Goal: Transaction & Acquisition: Purchase product/service

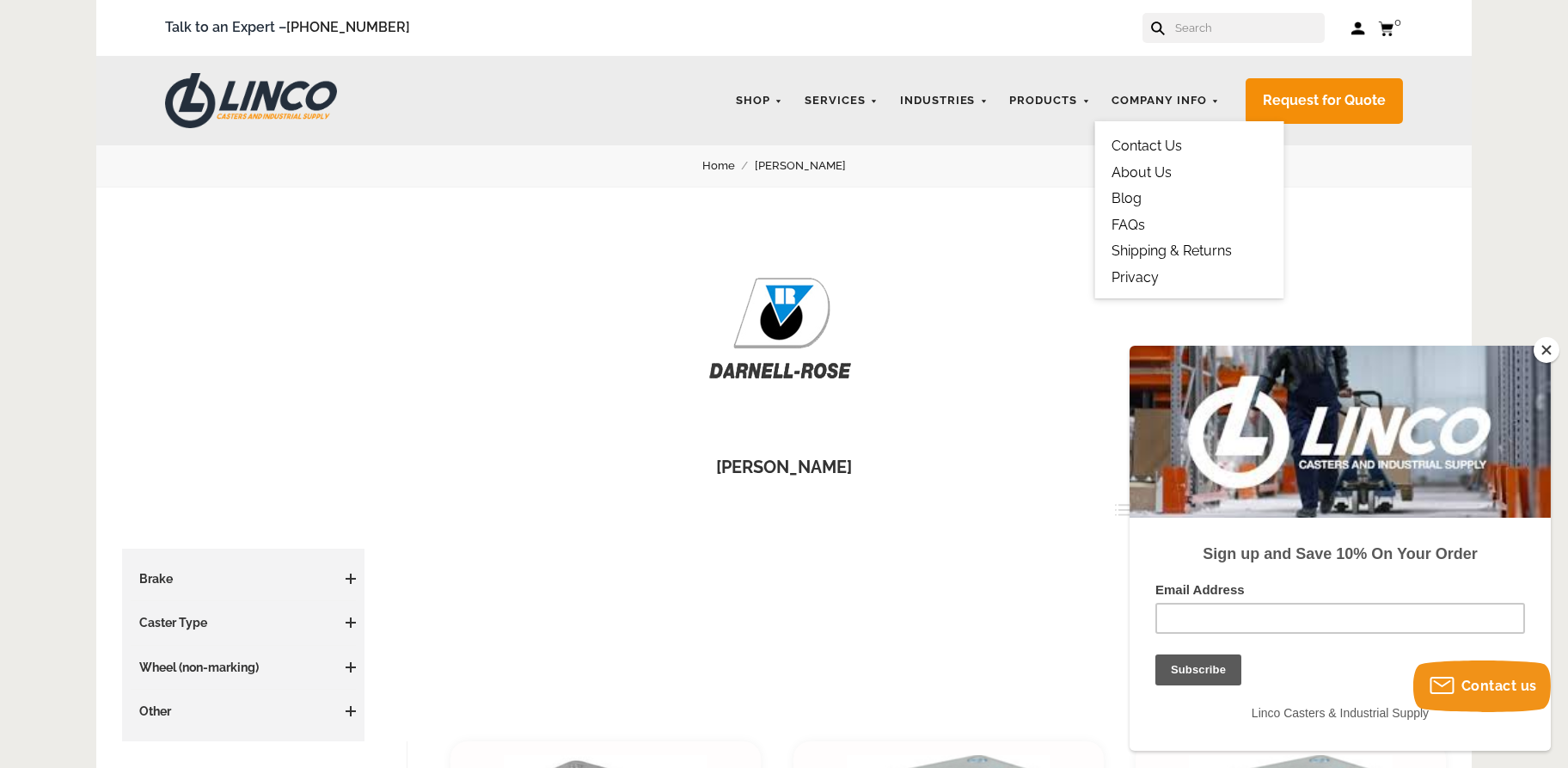
click at [1158, 148] on link "Contact Us" at bounding box center [1146, 146] width 71 height 16
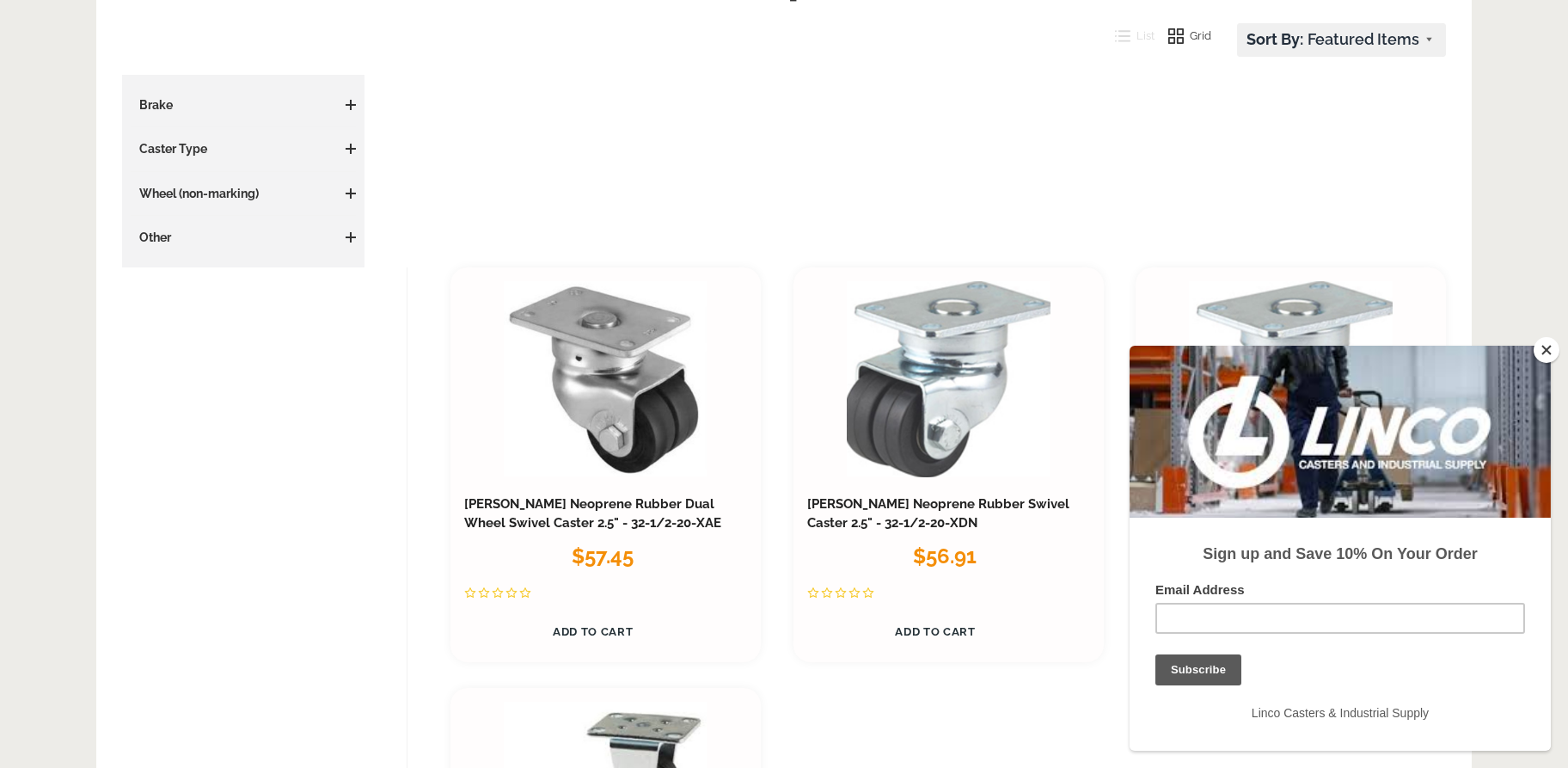
scroll to position [516, 0]
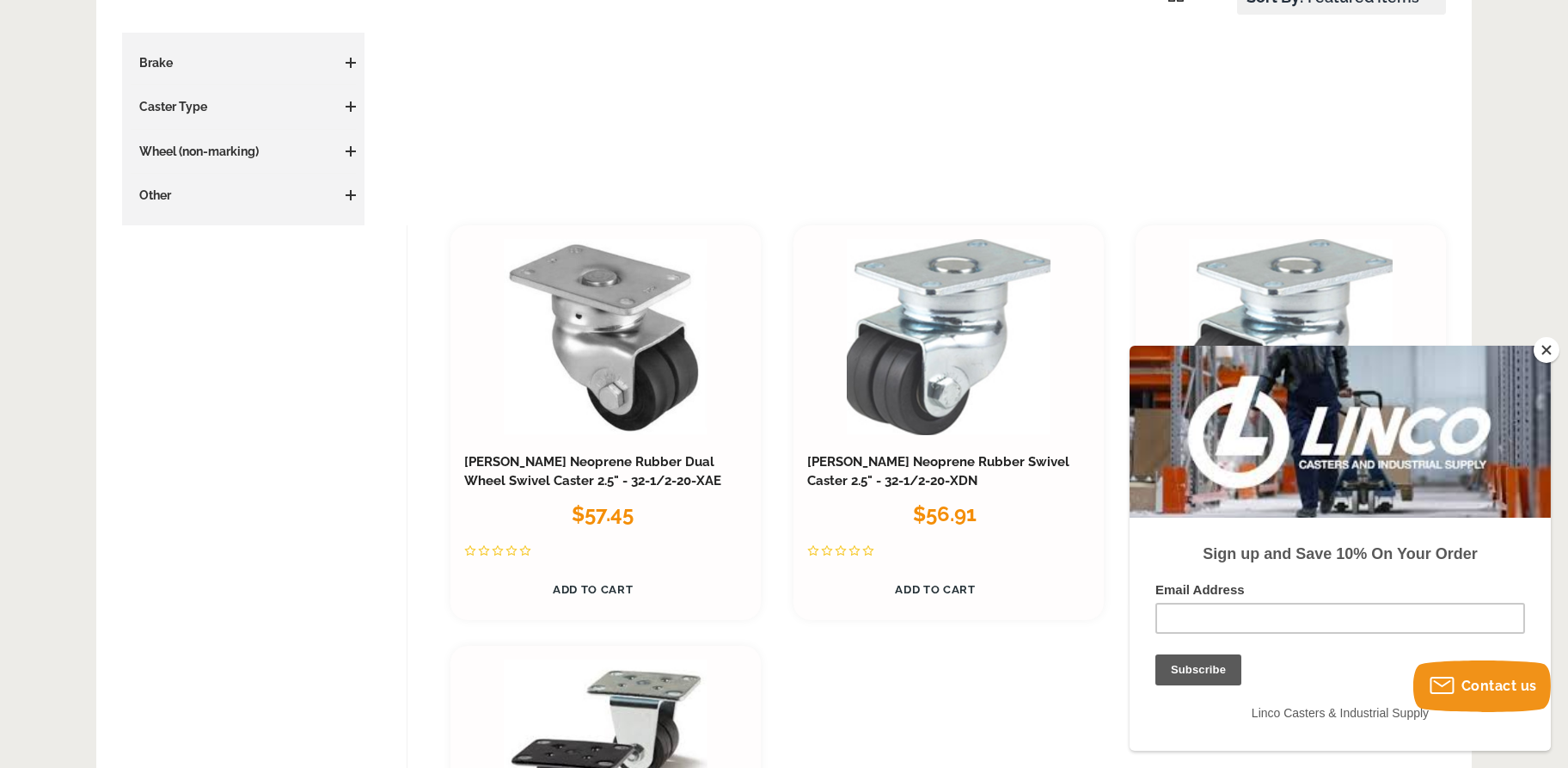
click at [1550, 347] on button "Close" at bounding box center [1546, 349] width 26 height 26
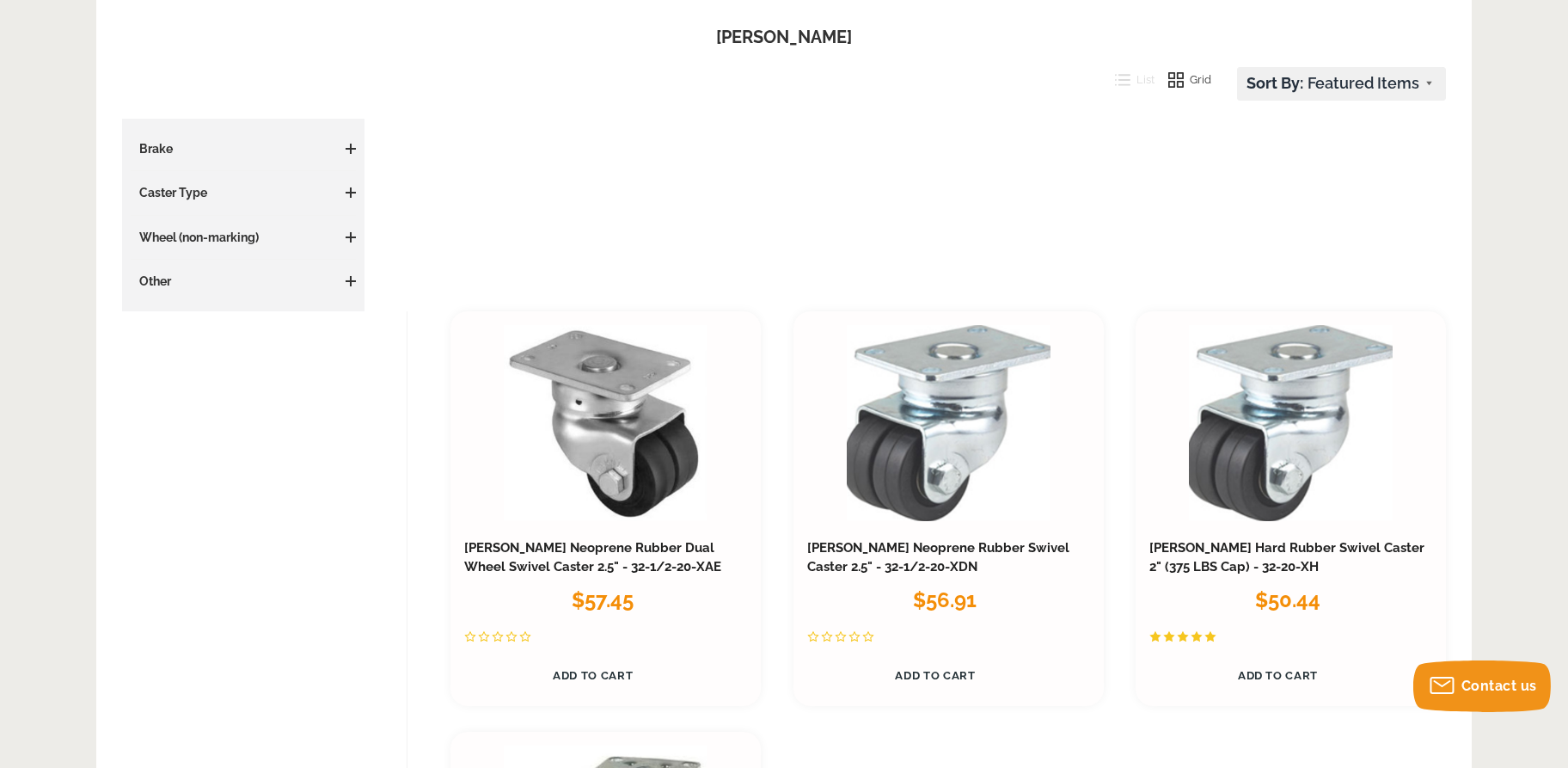
scroll to position [0, 0]
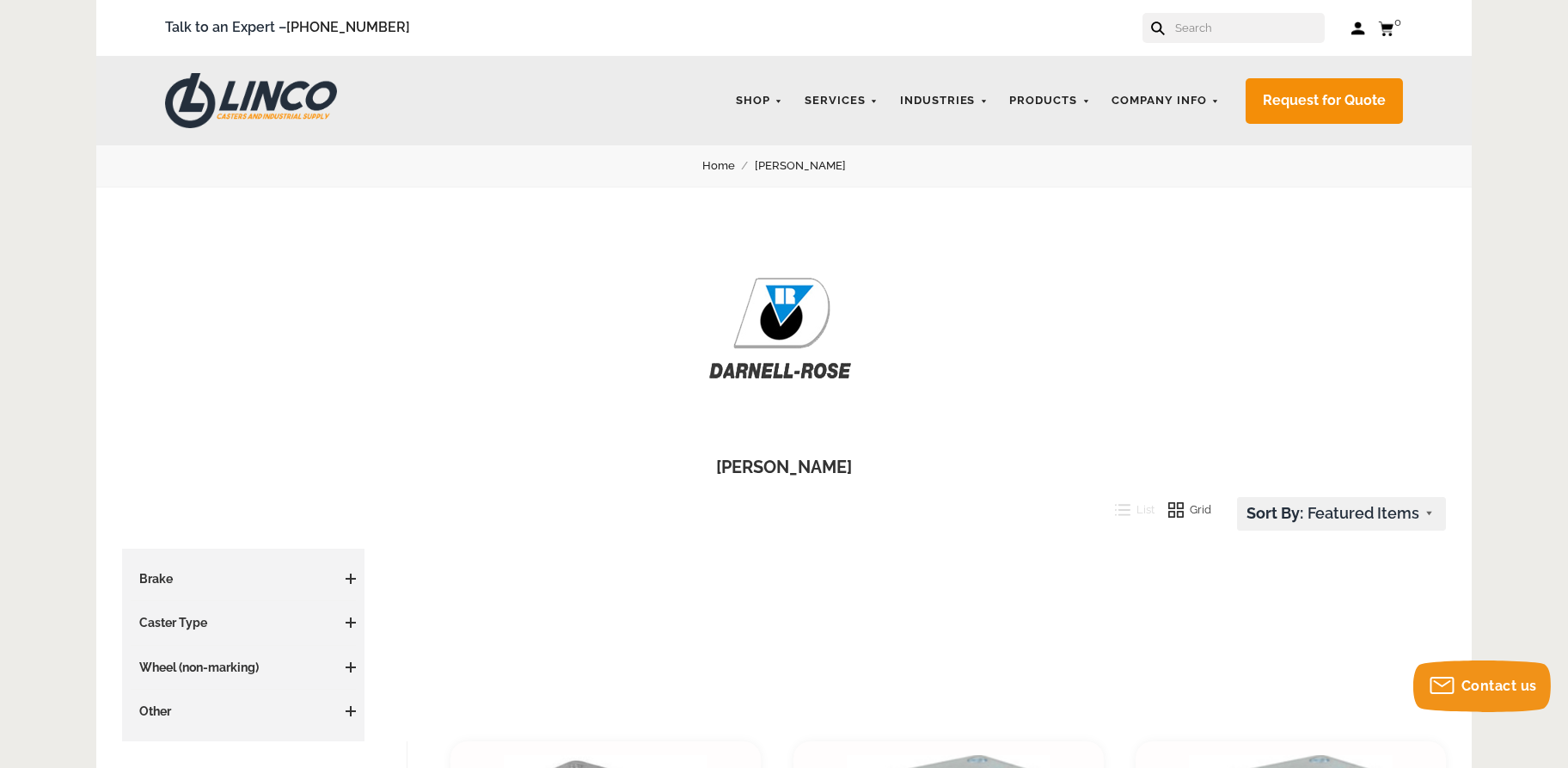
click at [1222, 27] on input "text" at bounding box center [1248, 28] width 151 height 30
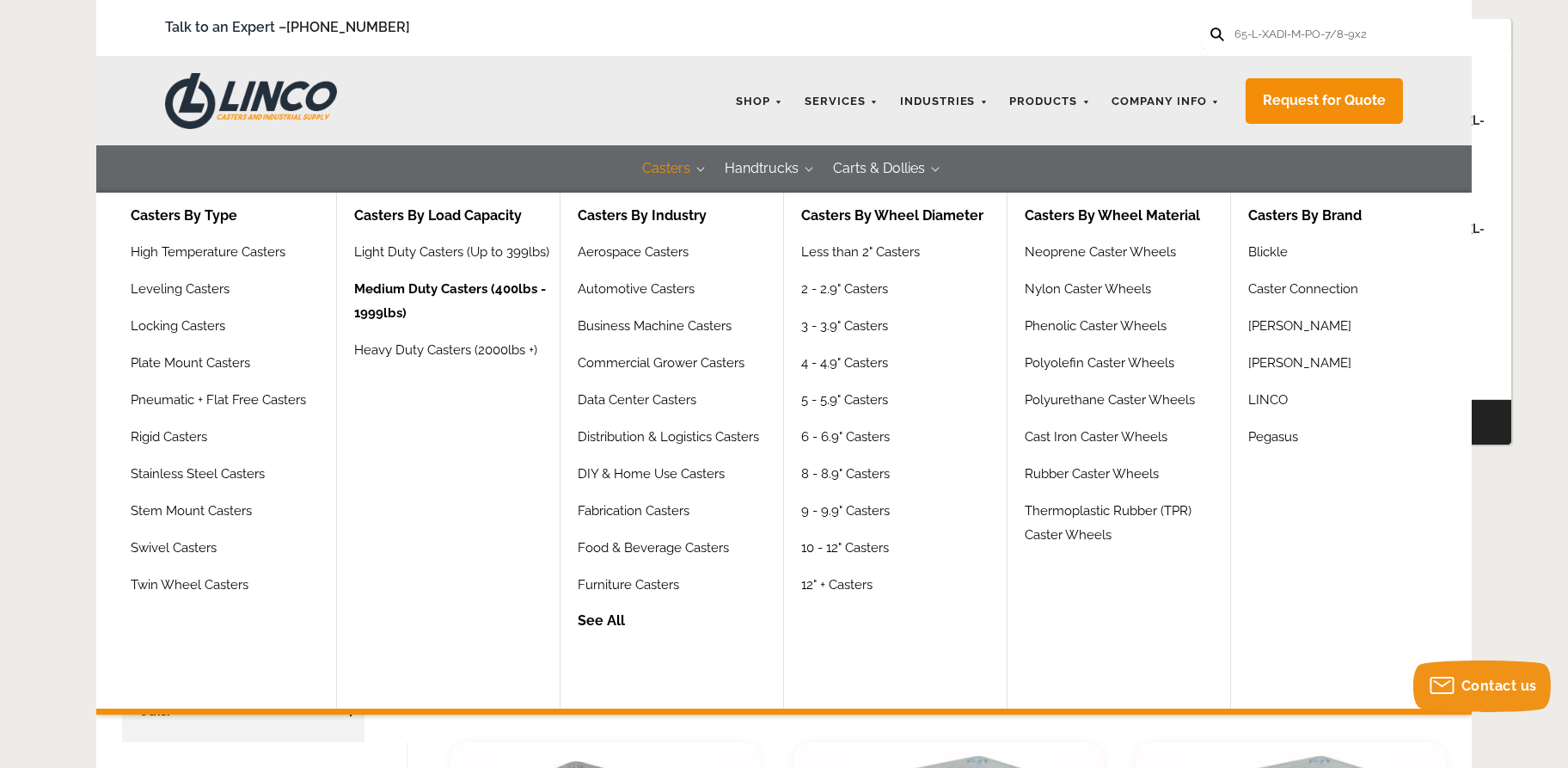
type input "65-L-XADI-M-PO-7/8-9x2"
click at [516, 277] on link "Medium Duty Casters (400lbs - 1999lbs)" at bounding box center [457, 307] width 206 height 61
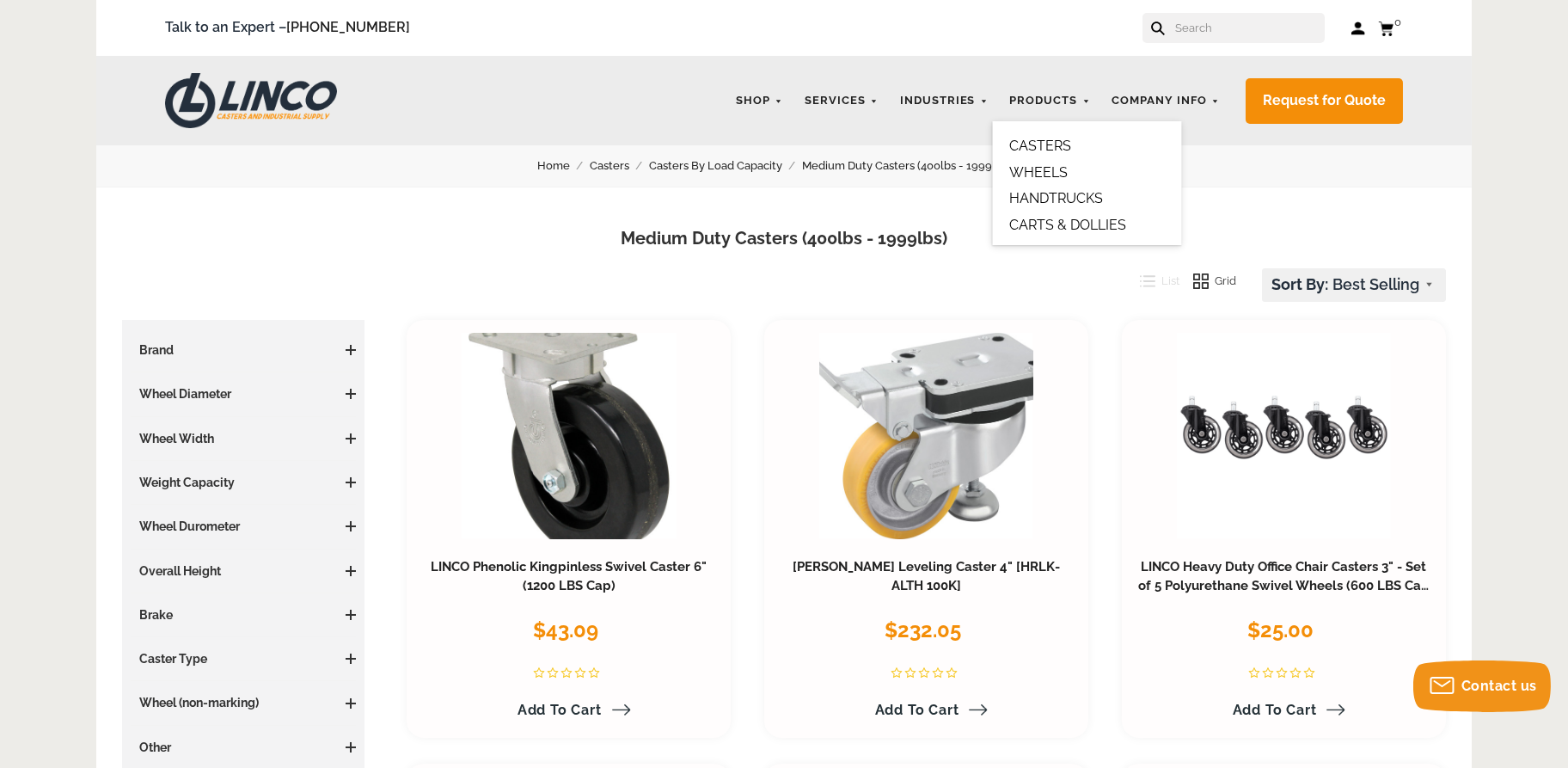
click at [1052, 143] on link "CASTERS" at bounding box center [1039, 146] width 62 height 16
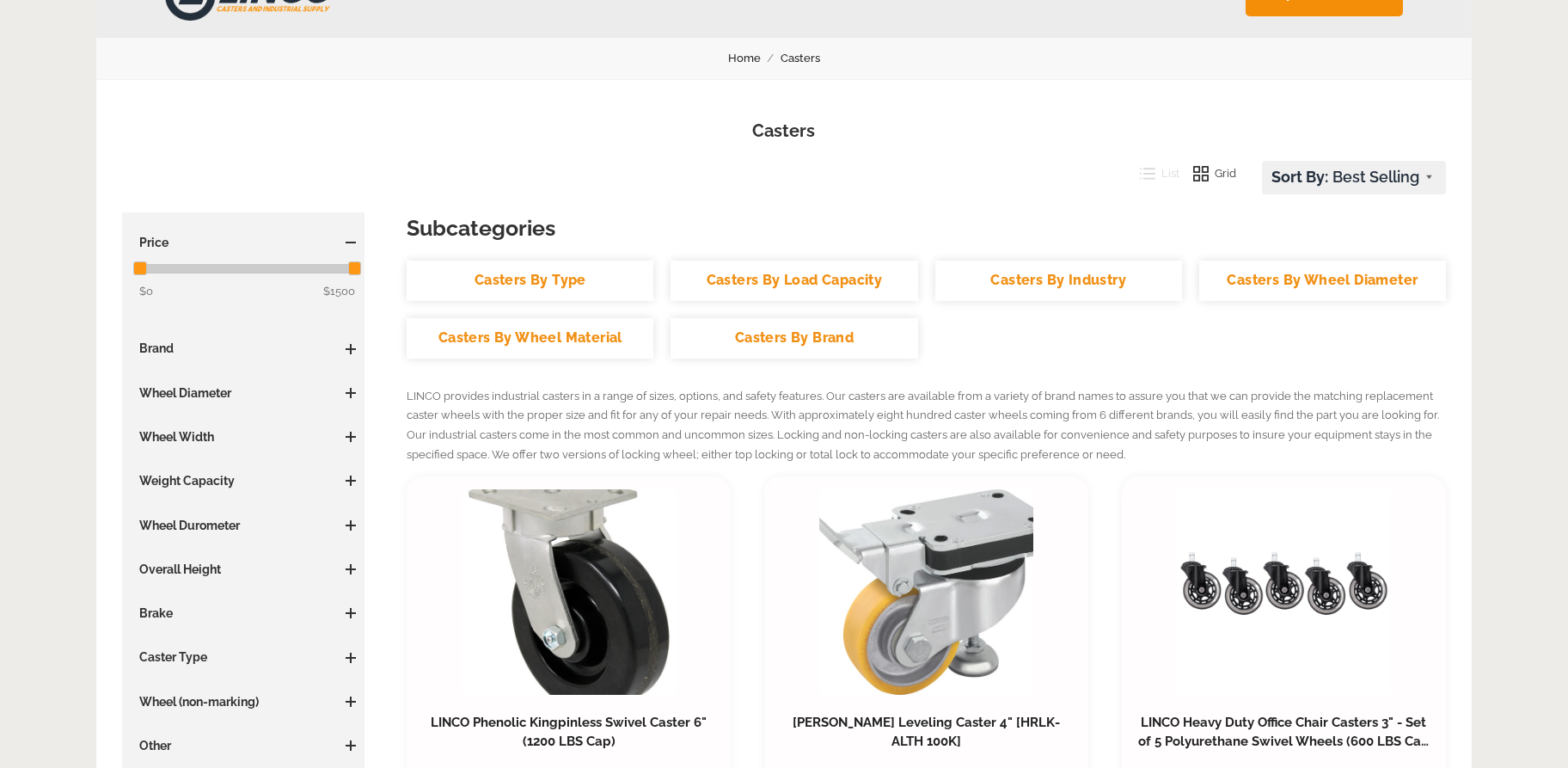
scroll to position [172, 0]
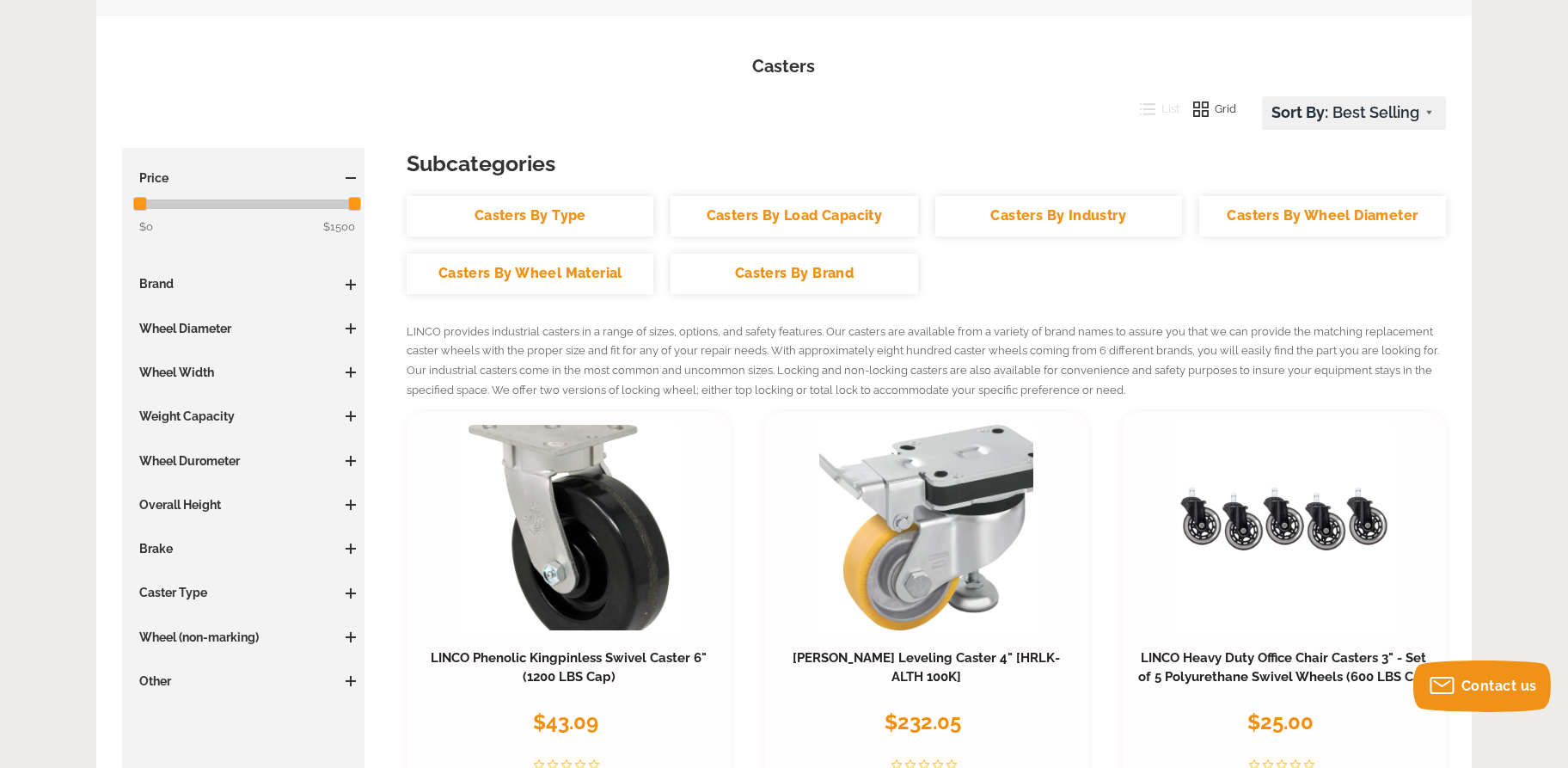
click at [354, 324] on span at bounding box center [351, 329] width 11 height 11
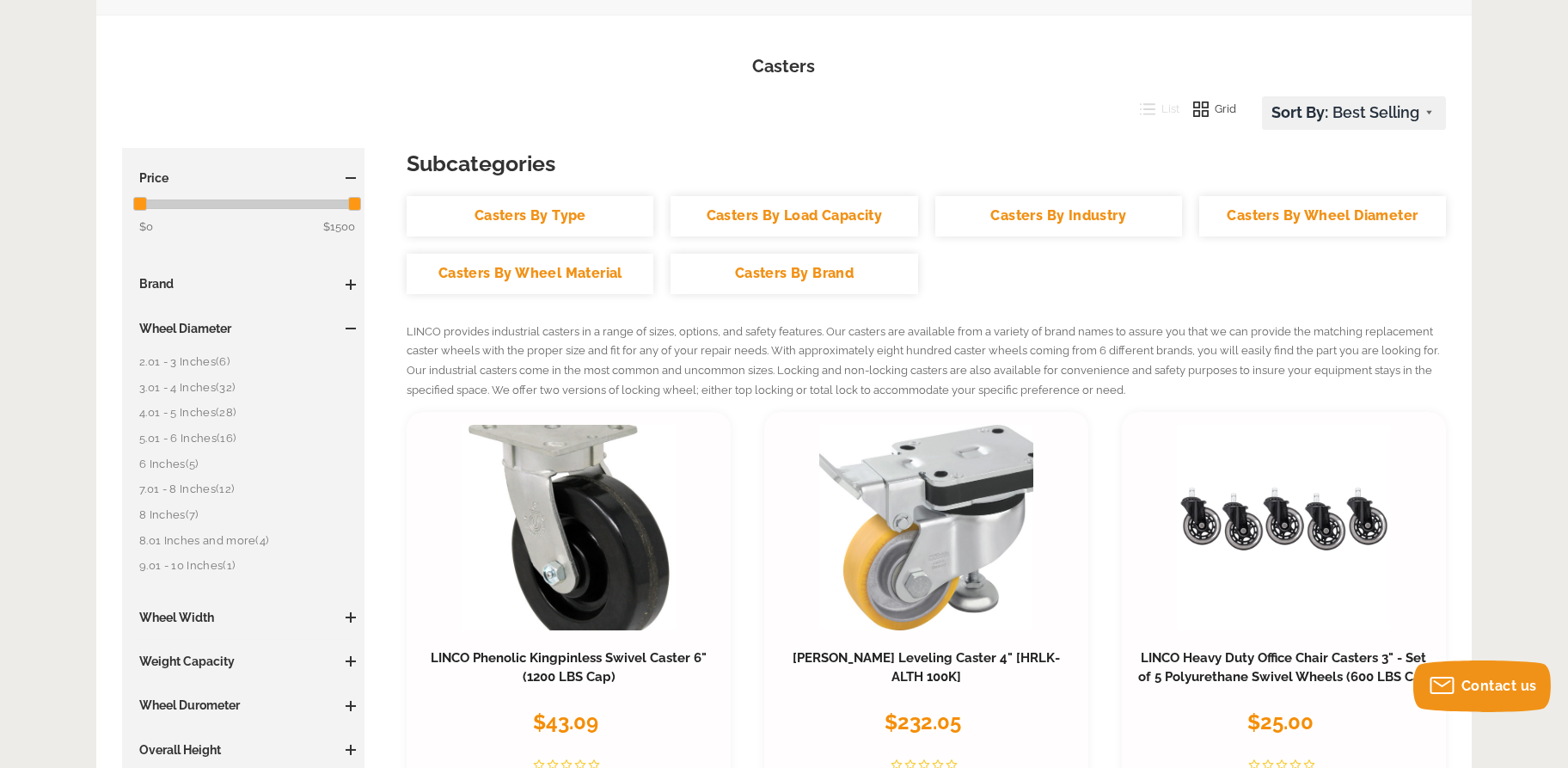
click at [182, 440] on link "5.01 - 6 Inches (16)" at bounding box center [248, 438] width 217 height 19
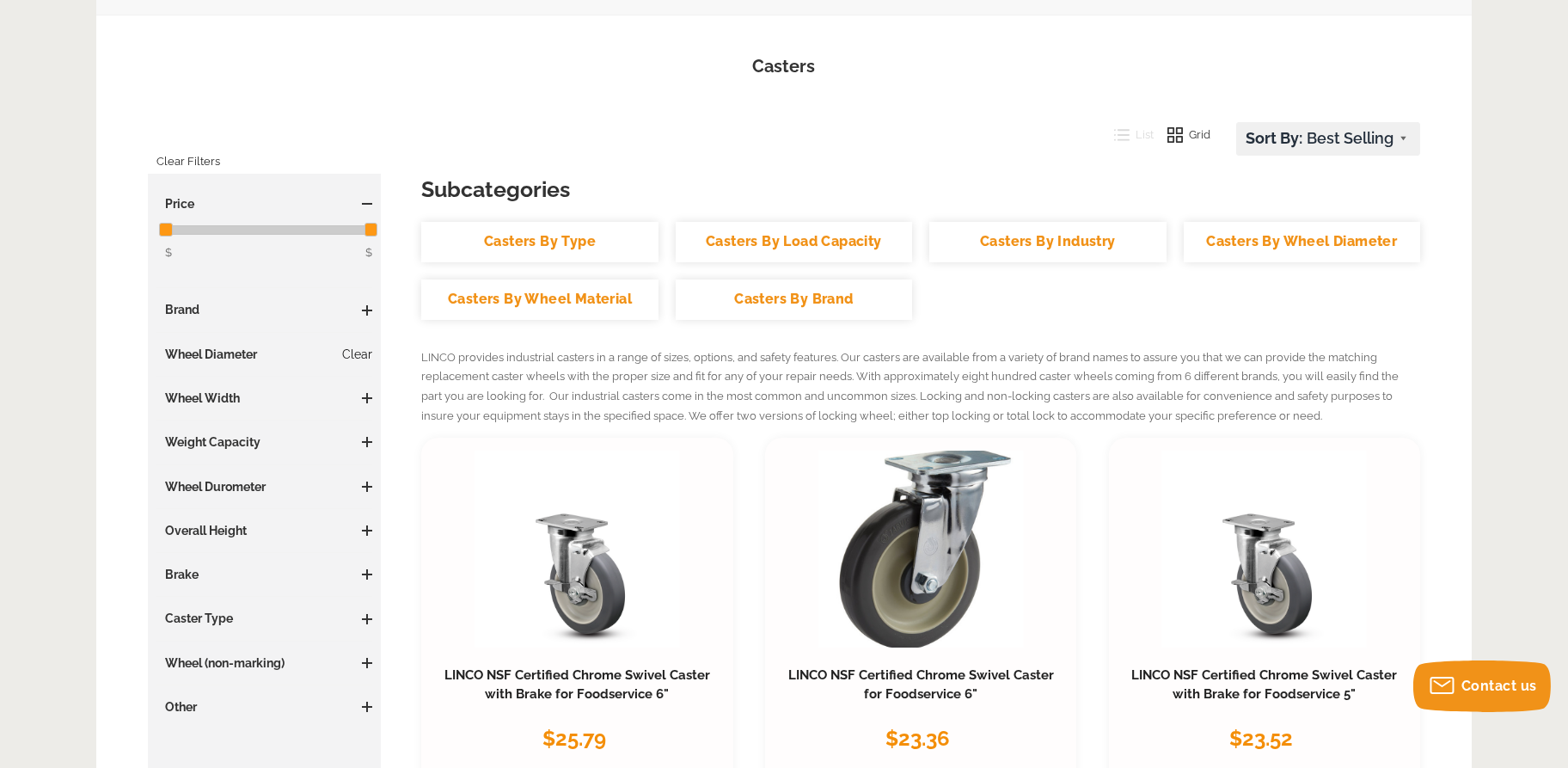
click at [364, 355] on link "Clear" at bounding box center [357, 354] width 30 height 17
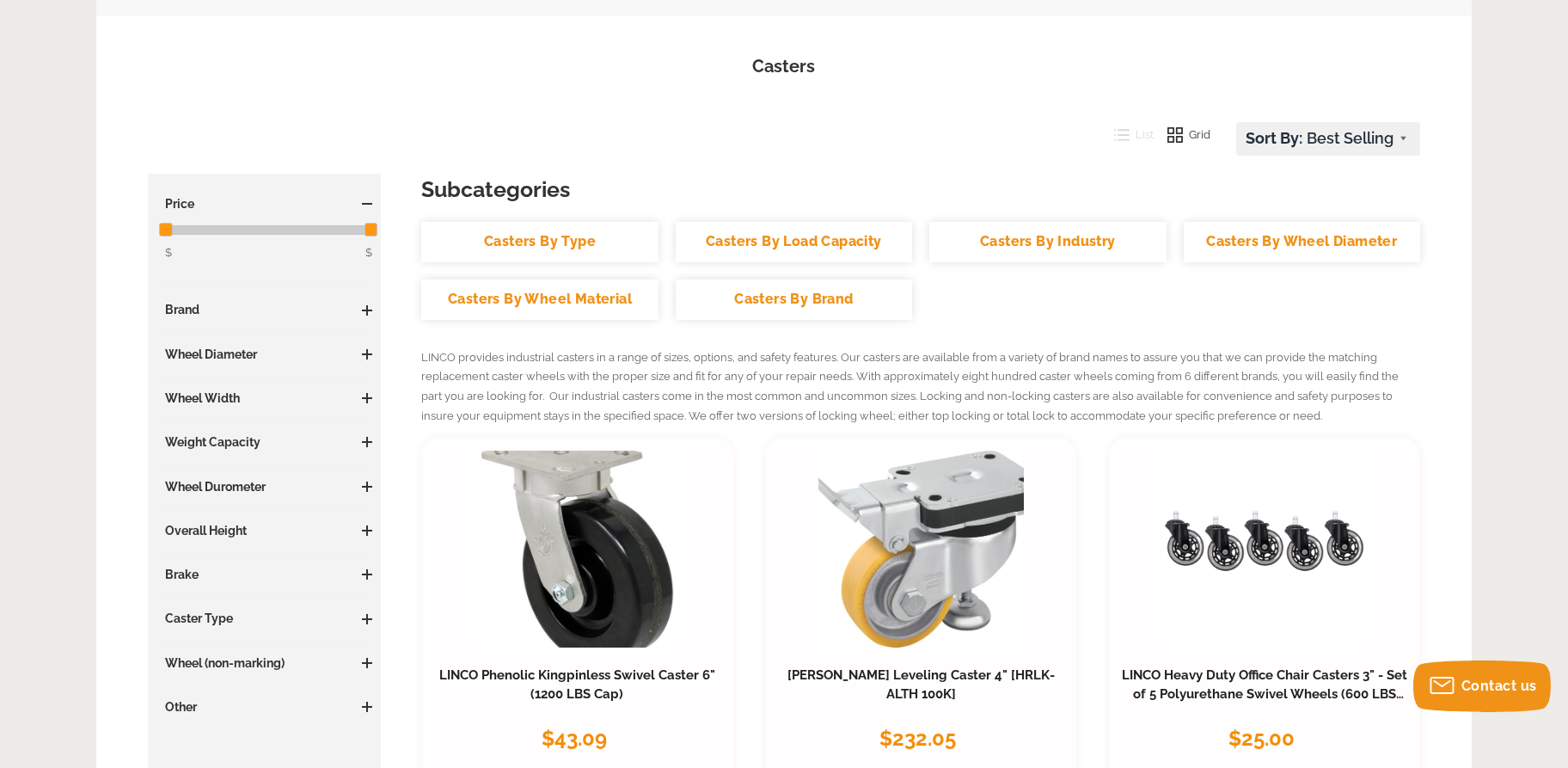
click at [234, 356] on h3 "Wheel Diameter" at bounding box center [264, 354] width 216 height 17
click at [362, 350] on span at bounding box center [367, 354] width 11 height 11
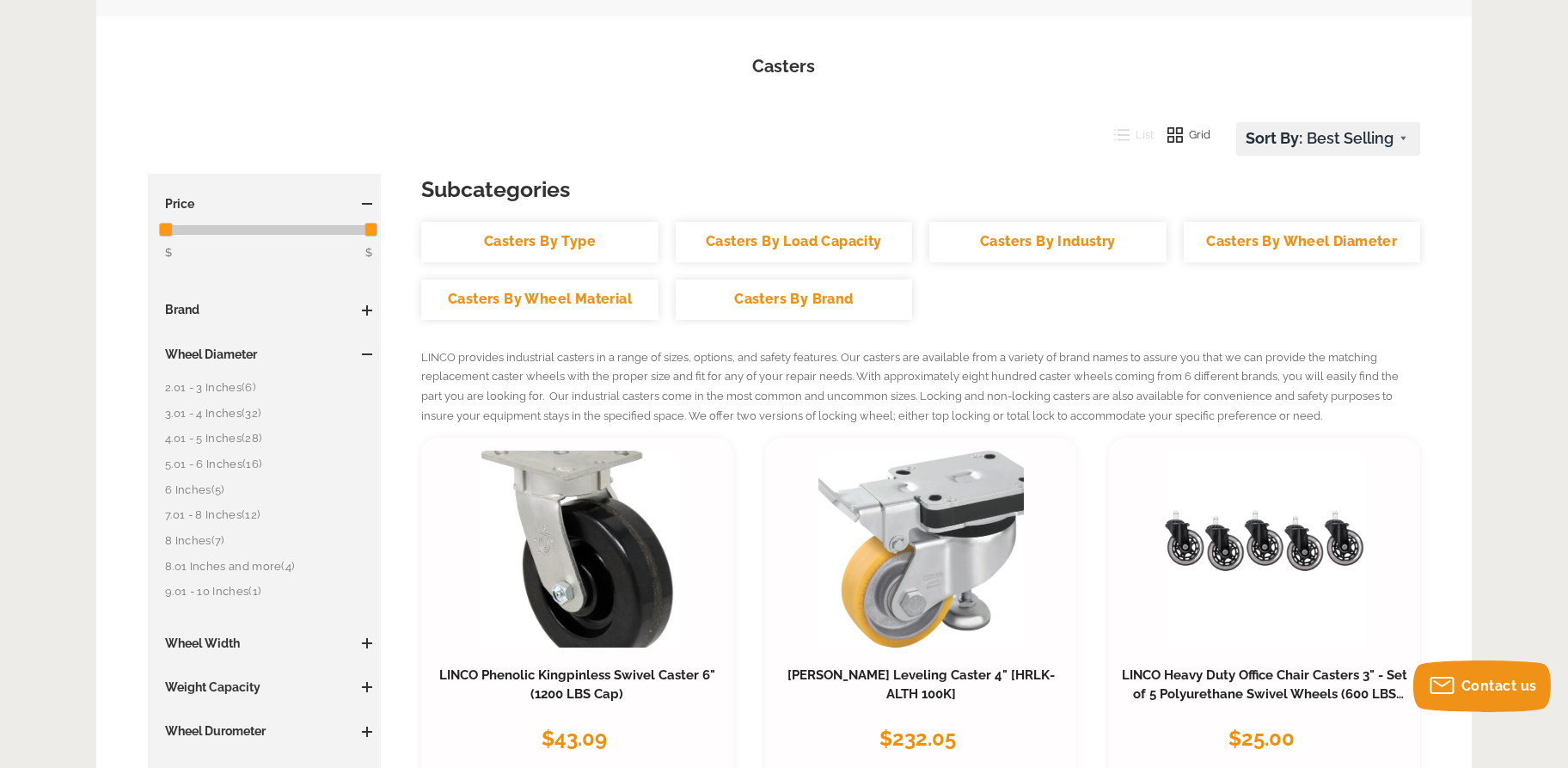
click at [206, 439] on link "4.01 - 5 Inches (28)" at bounding box center [268, 438] width 207 height 19
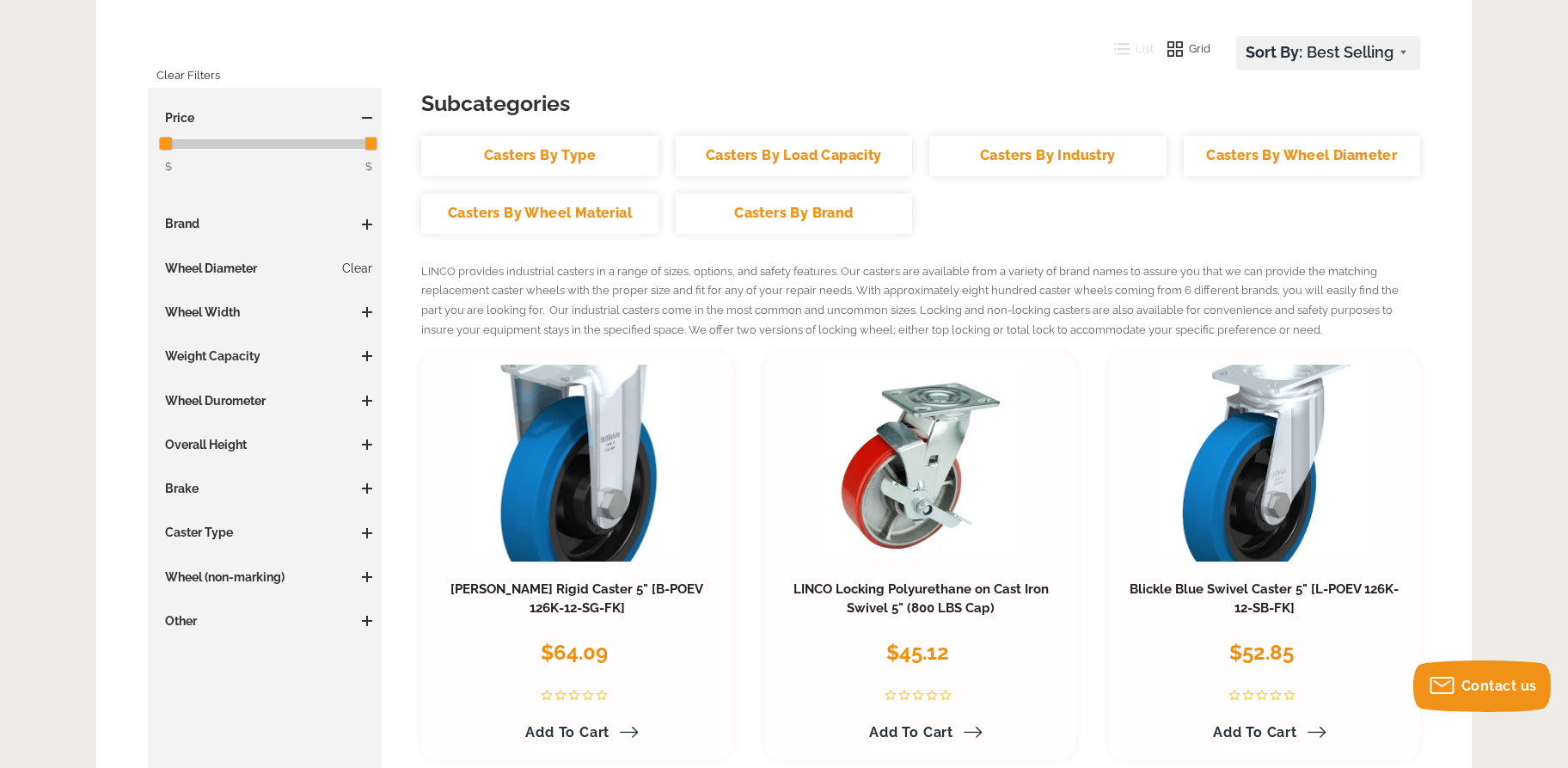
scroll to position [258, 0]
click at [363, 354] on span at bounding box center [367, 356] width 11 height 11
click at [251, 385] on span "(2)" at bounding box center [254, 389] width 13 height 13
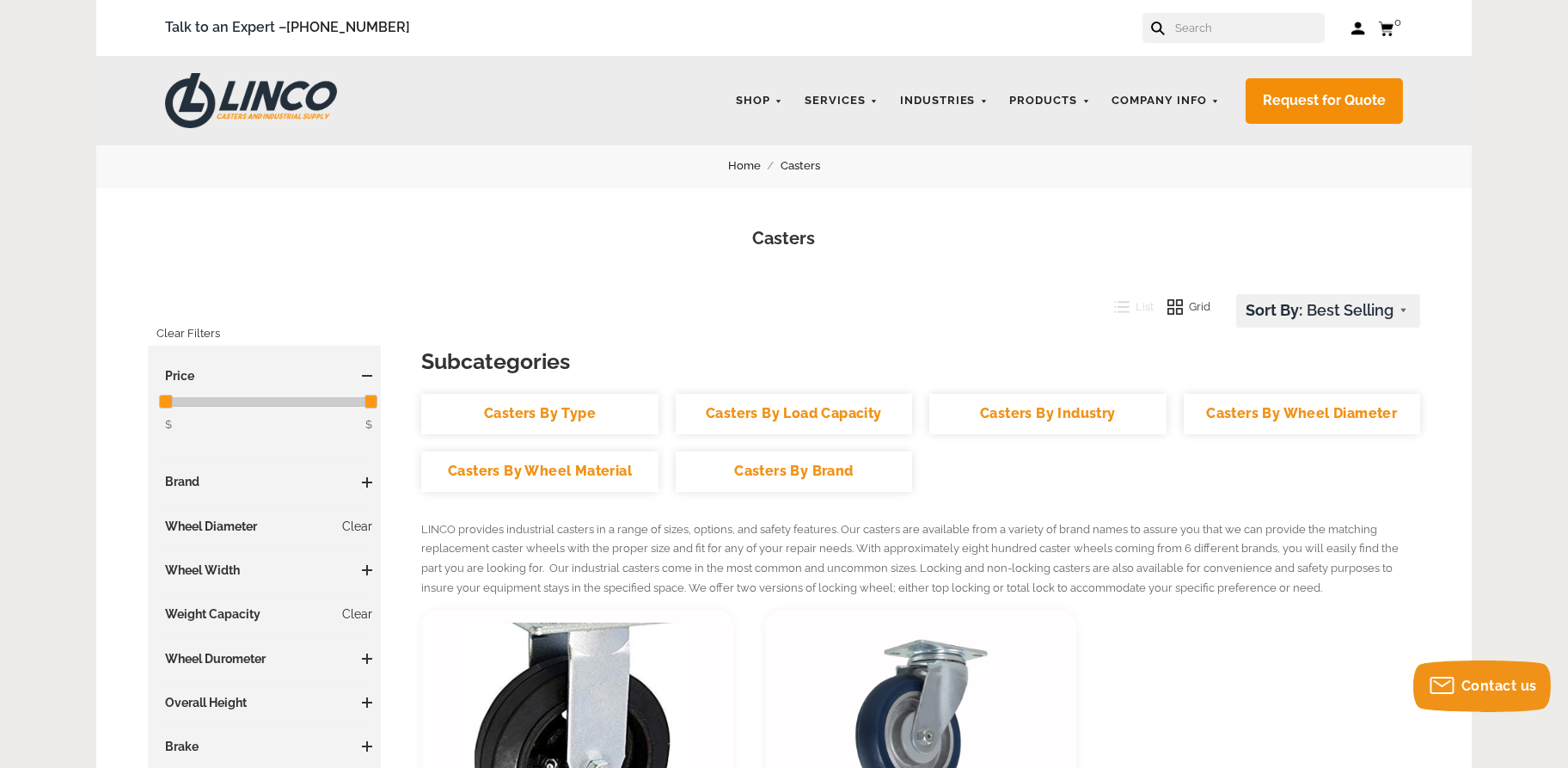
click at [783, 466] on link "Casters By Brand" at bounding box center [794, 471] width 236 height 40
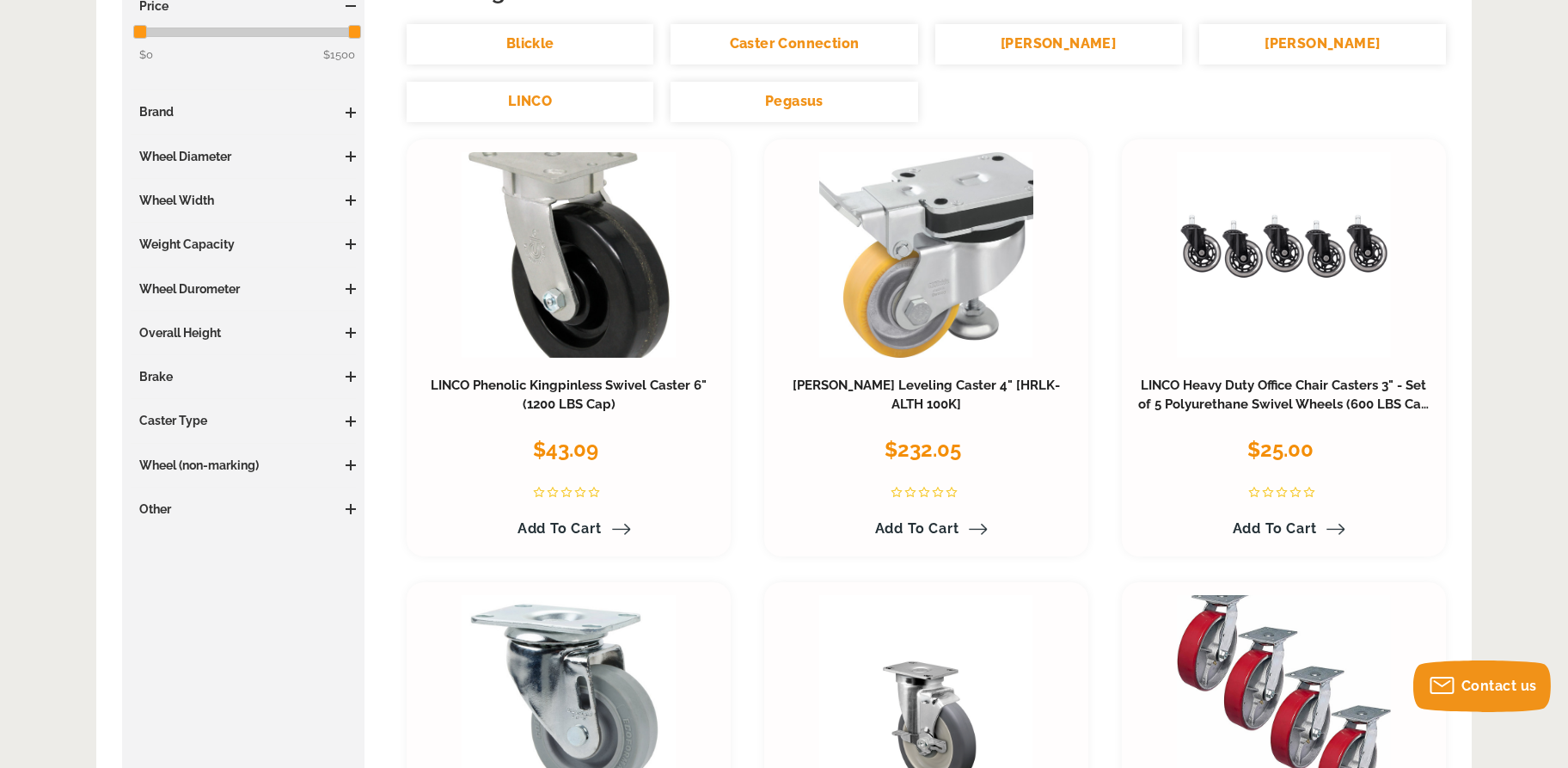
scroll to position [86, 0]
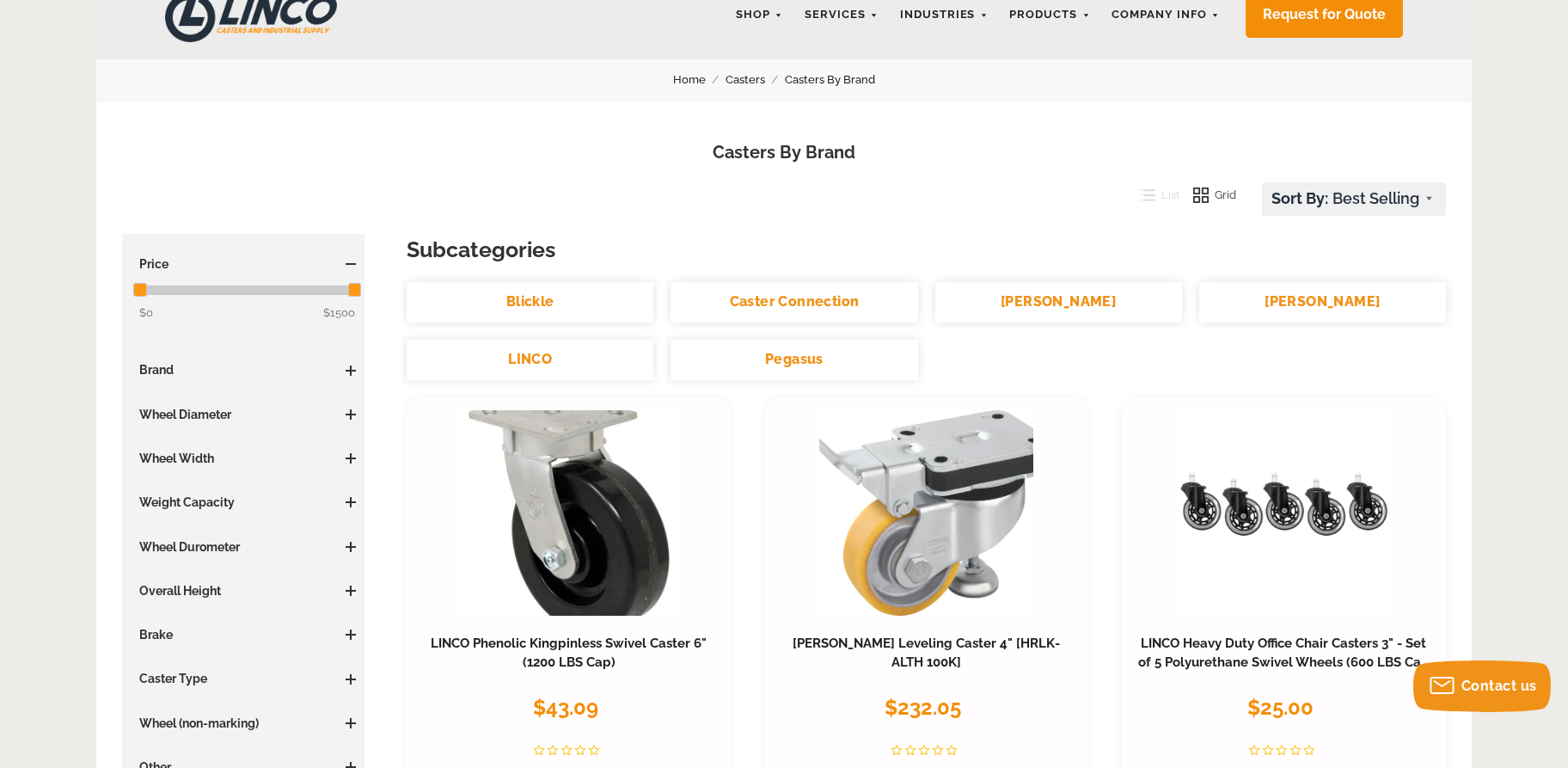
click at [1068, 298] on link "[PERSON_NAME]" at bounding box center [1059, 302] width 247 height 40
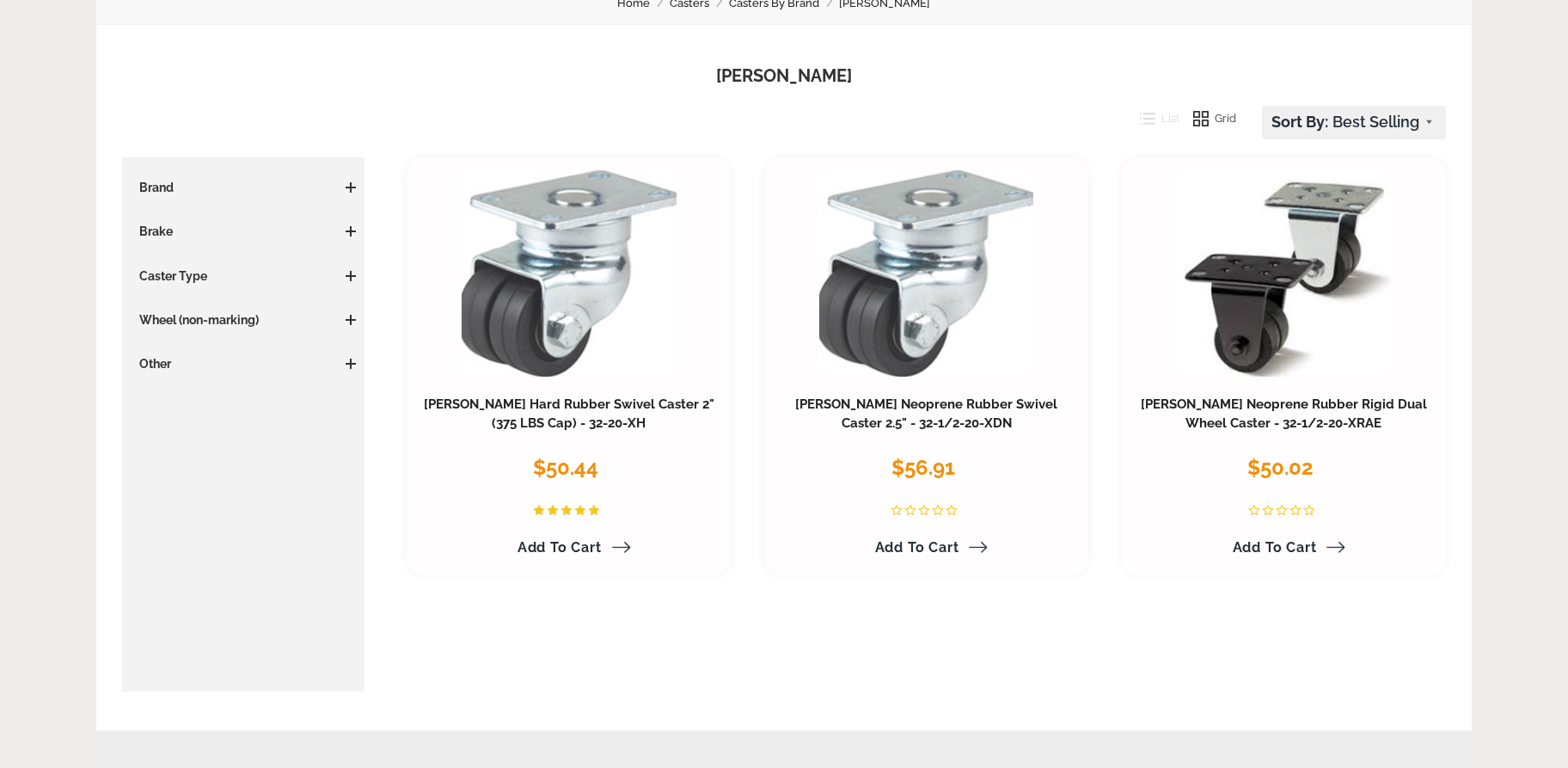
scroll to position [172, 0]
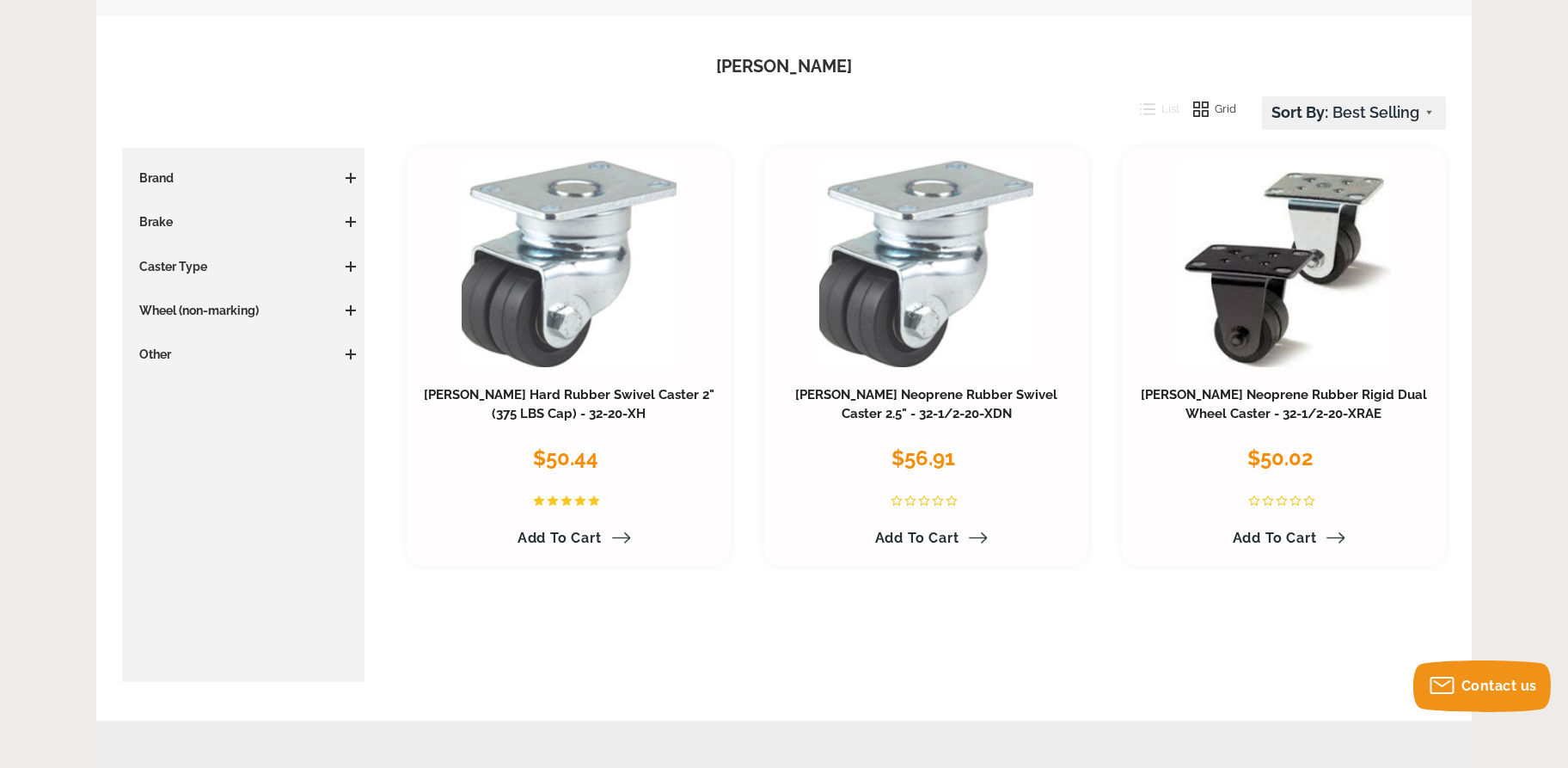
click at [353, 266] on span at bounding box center [351, 267] width 11 height 2
